Goal: Navigation & Orientation: Find specific page/section

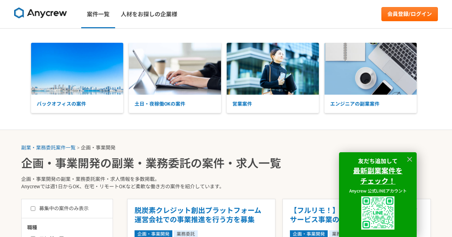
click at [43, 17] on img at bounding box center [40, 12] width 53 height 11
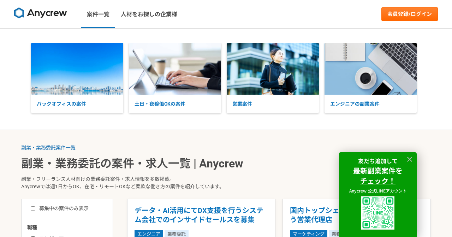
click at [49, 11] on img at bounding box center [40, 12] width 53 height 11
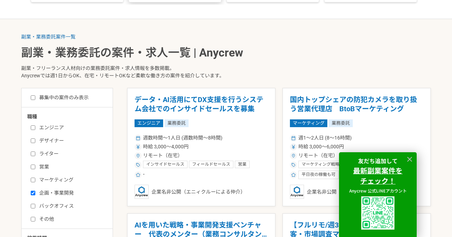
scroll to position [134, 0]
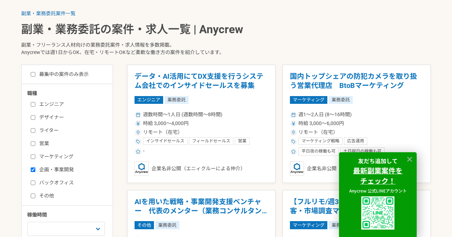
drag, startPoint x: 155, startPoint y: 68, endPoint x: 178, endPoint y: 5, distance: 67.2
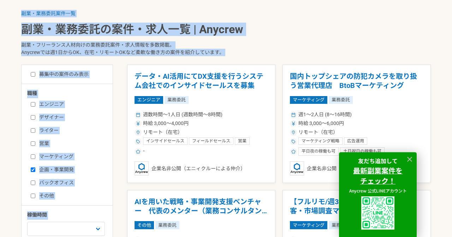
click at [105, 72] on div "募集中の案件のみ表示" at bounding box center [69, 74] width 85 height 7
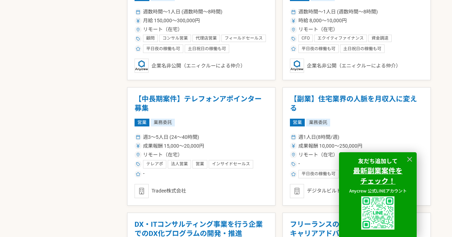
scroll to position [1686, 0]
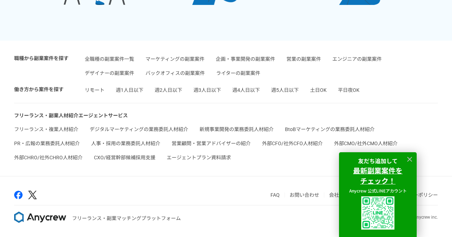
click at [52, 215] on img at bounding box center [40, 216] width 52 height 11
click at [413, 158] on icon at bounding box center [409, 159] width 8 height 8
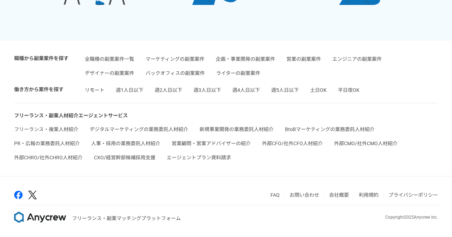
click at [340, 197] on link "会社概要" at bounding box center [339, 195] width 20 height 6
